Goal: Task Accomplishment & Management: Manage account settings

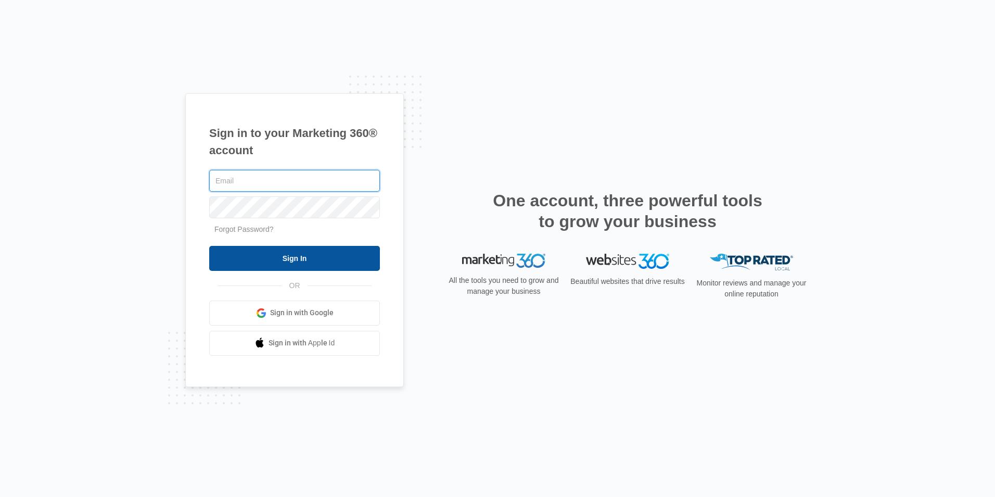
type input "[EMAIL_ADDRESS][DOMAIN_NAME]"
click at [273, 264] on input "Sign In" at bounding box center [294, 258] width 171 height 25
